Goal: Task Accomplishment & Management: Manage account settings

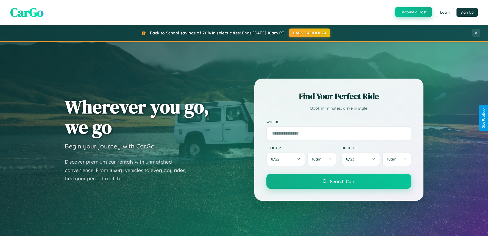
click at [413, 12] on button "Become a Host" at bounding box center [414, 12] width 37 height 10
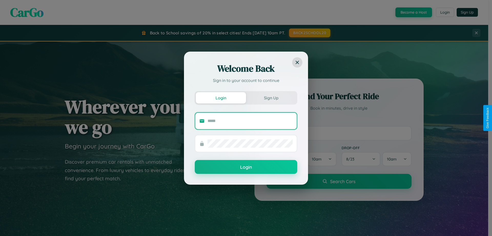
click at [250, 121] on input "text" at bounding box center [250, 121] width 85 height 8
type input "**********"
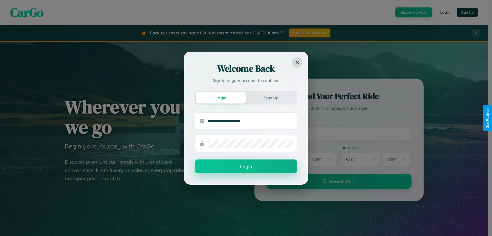
click at [246, 166] on button "Login" at bounding box center [246, 166] width 103 height 14
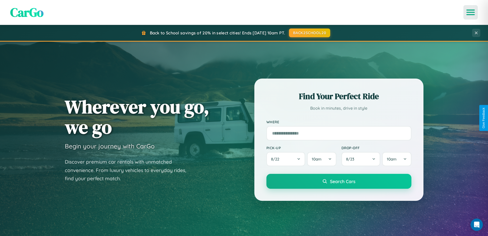
click at [471, 12] on icon "Open menu" at bounding box center [470, 12] width 7 height 5
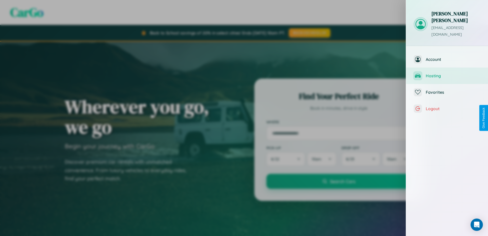
click at [447, 73] on span "Hosting" at bounding box center [453, 75] width 55 height 5
